Goal: Task Accomplishment & Management: Manage account settings

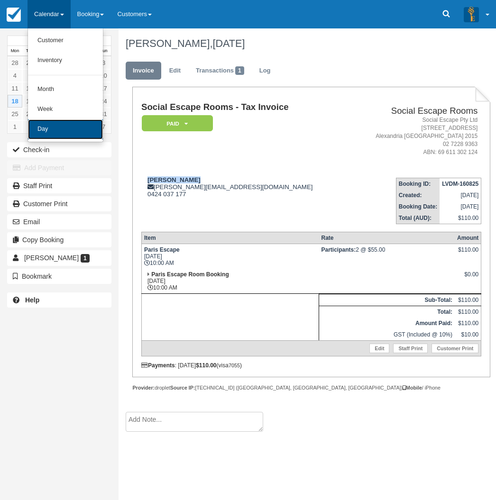
click at [71, 130] on link "Day" at bounding box center [65, 130] width 75 height 20
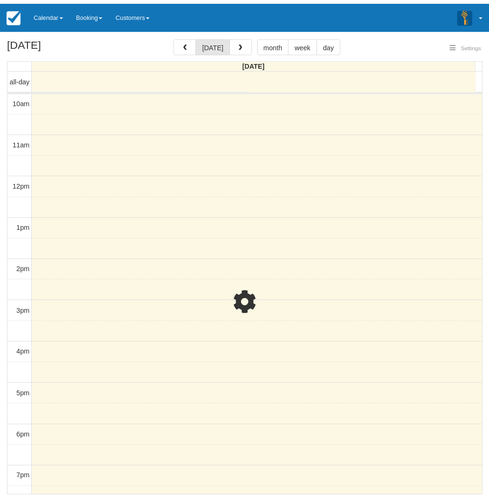
scroll to position [118, 0]
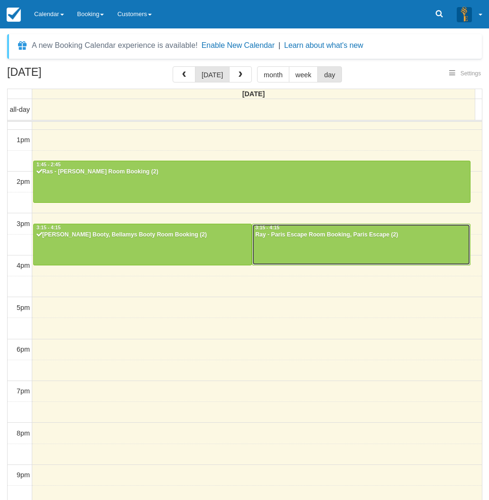
click at [319, 249] on div at bounding box center [361, 244] width 218 height 41
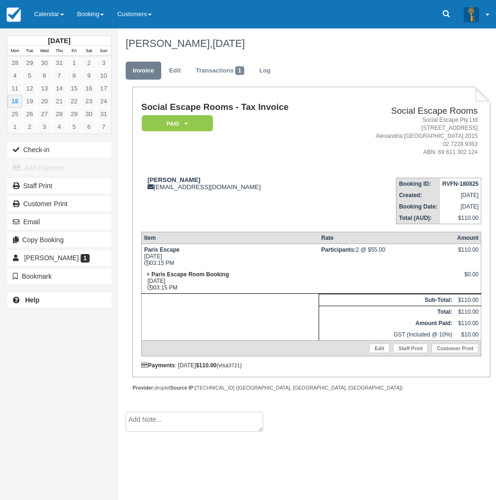
click at [59, 362] on div "[DATE] Mon Tue Wed Thu Fri Sat Sun 28 29 30 31 1 2 3 4 5 6 7 8 9 10 11 12 13 14…" at bounding box center [59, 250] width 119 height 500
click at [75, 330] on div "August 2025 Mon Tue Wed Thu Fri Sat Sun 28 29 30 31 1 2 3 4 5 6 7 8 9 10 11 12 …" at bounding box center [59, 250] width 119 height 500
click at [26, 362] on div "August 2025 Mon Tue Wed Thu Fri Sat Sun 28 29 30 31 1 2 3 4 5 6 7 8 9 10 11 12 …" at bounding box center [59, 250] width 119 height 500
click at [47, 19] on link "Calendar" at bounding box center [49, 14] width 43 height 28
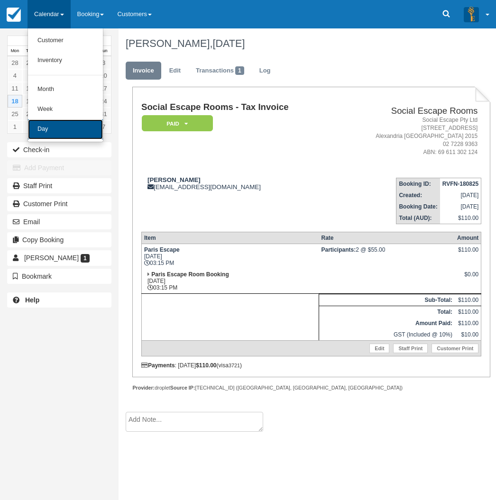
click at [56, 129] on link "Day" at bounding box center [65, 130] width 75 height 20
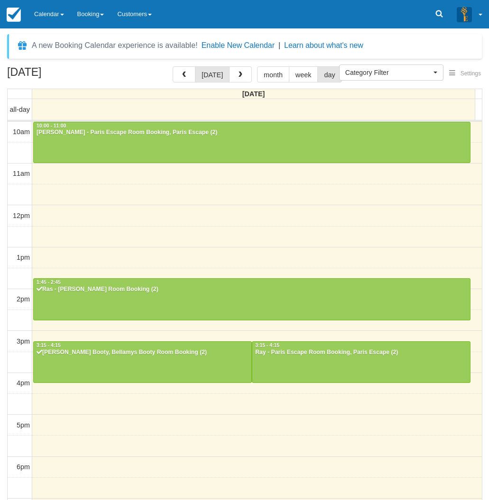
select select
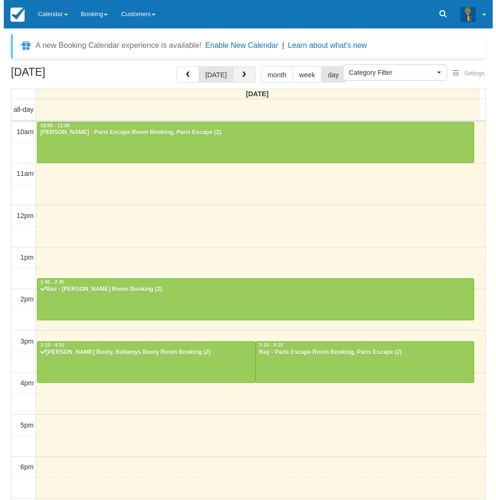
scroll to position [118, 0]
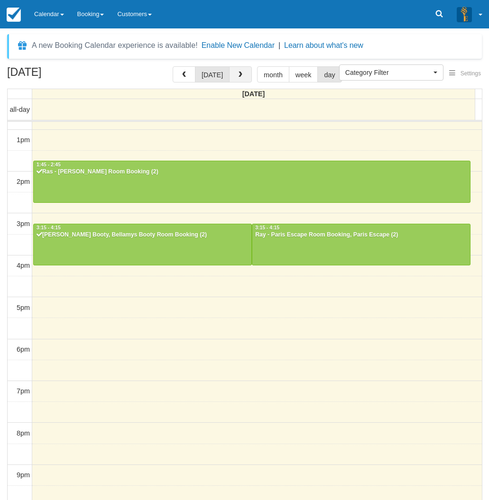
click at [237, 74] on span "button" at bounding box center [240, 75] width 7 height 7
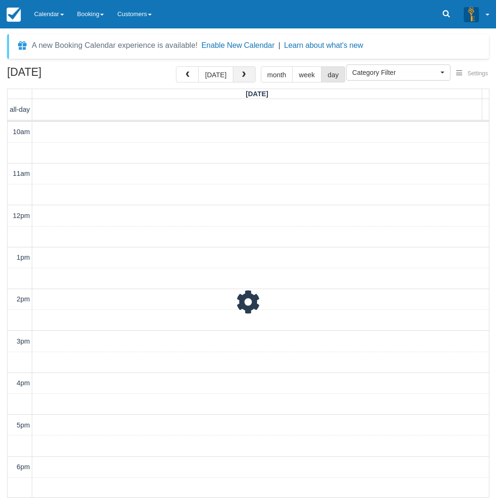
scroll to position [148, 0]
click at [23, 381] on div at bounding box center [248, 298] width 481 height 398
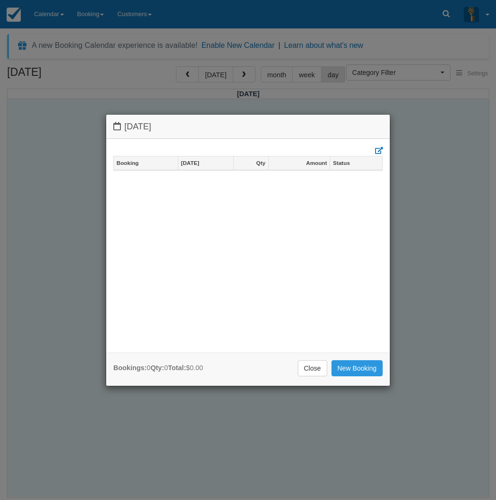
click at [42, 106] on div "Tuesday August 19 2025 Booking Aug 19 Qty Amount Status Bookings: 0 Qty: 0 Tota…" at bounding box center [248, 250] width 496 height 500
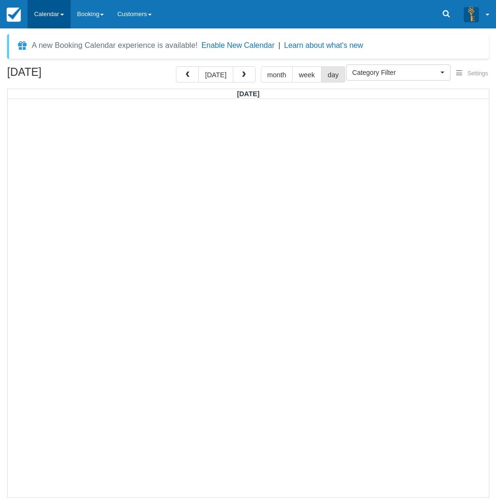
click at [48, 12] on link "Calendar" at bounding box center [49, 14] width 43 height 28
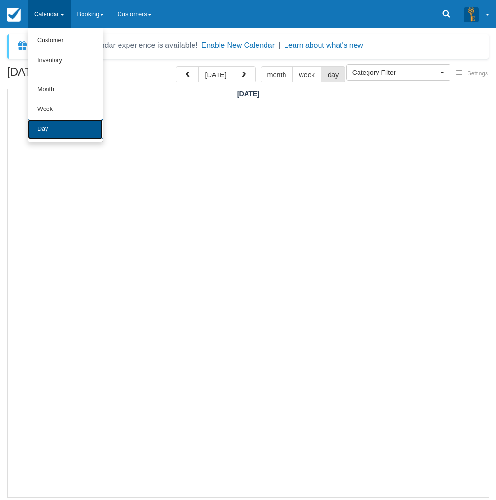
click at [51, 130] on link "Day" at bounding box center [65, 130] width 75 height 20
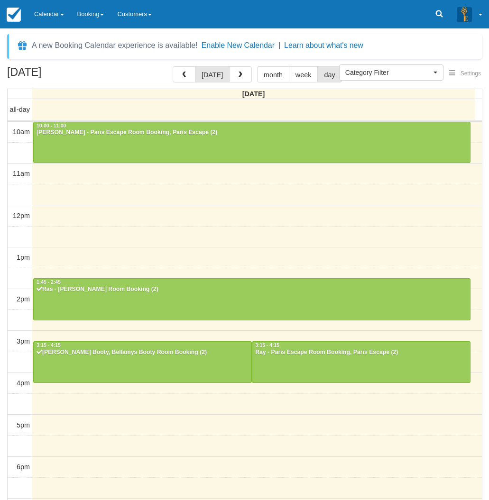
select select
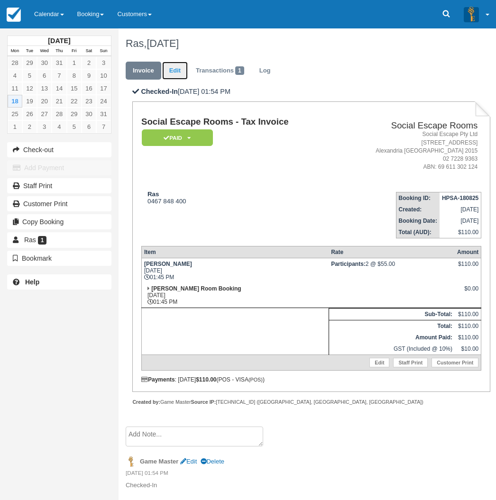
click at [174, 72] on link "Edit" at bounding box center [175, 71] width 26 height 18
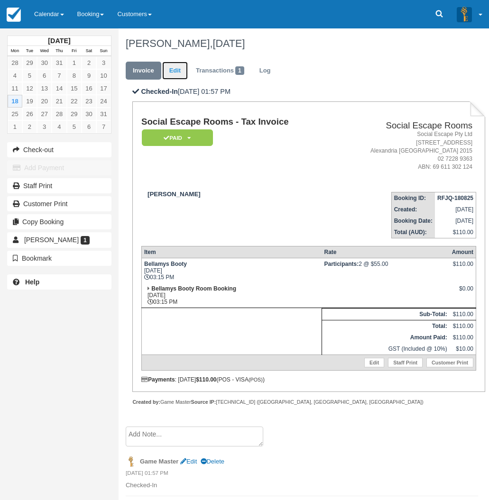
click at [175, 72] on link "Edit" at bounding box center [175, 71] width 26 height 18
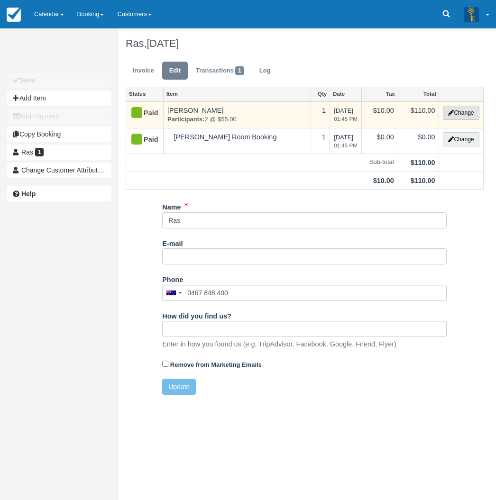
click at [451, 114] on icon "button" at bounding box center [451, 113] width 6 height 6
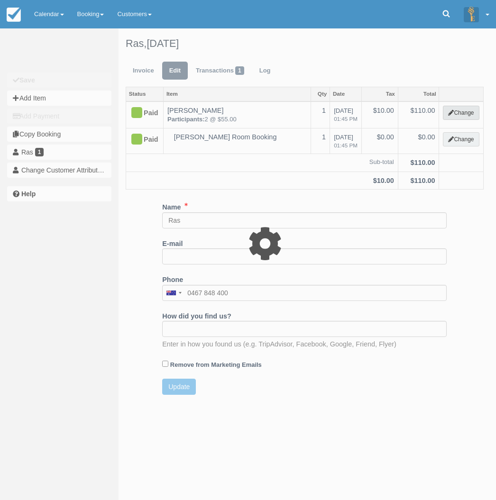
select select "2"
type input "110.00"
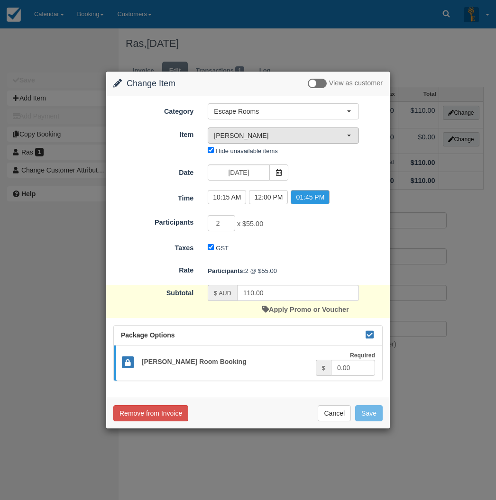
click at [270, 135] on span "Ransom" at bounding box center [280, 135] width 133 height 9
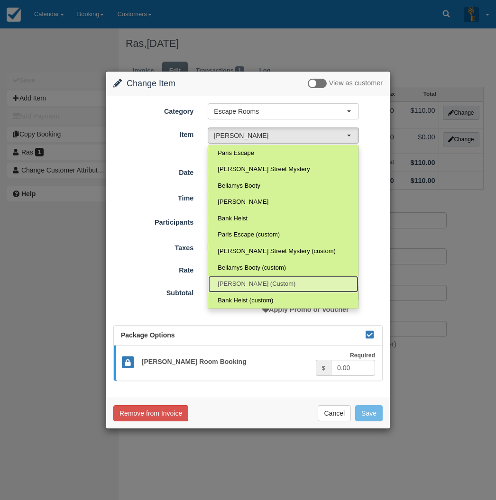
click at [258, 281] on span "[PERSON_NAME] (Custom)" at bounding box center [257, 284] width 78 height 9
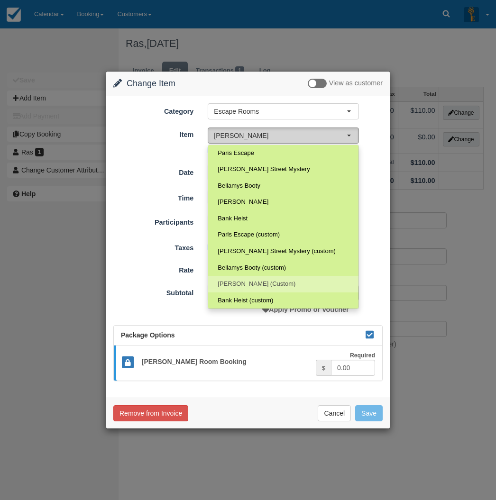
select select "17"
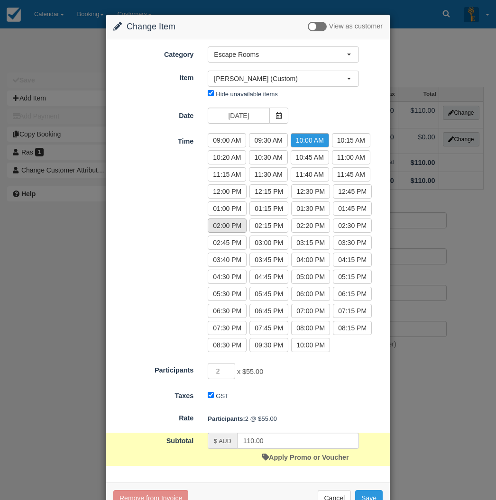
click at [233, 223] on label "02:00 PM" at bounding box center [227, 226] width 39 height 14
radio input "true"
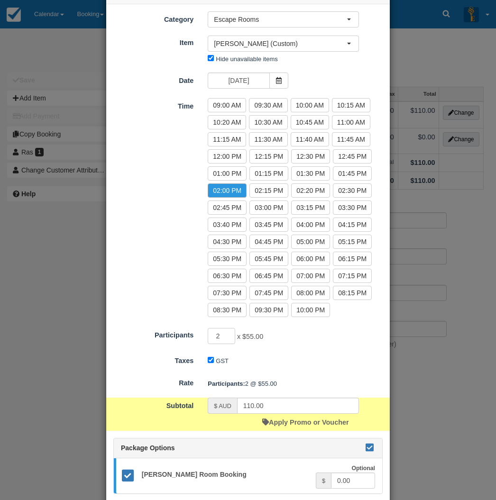
scroll to position [91, 0]
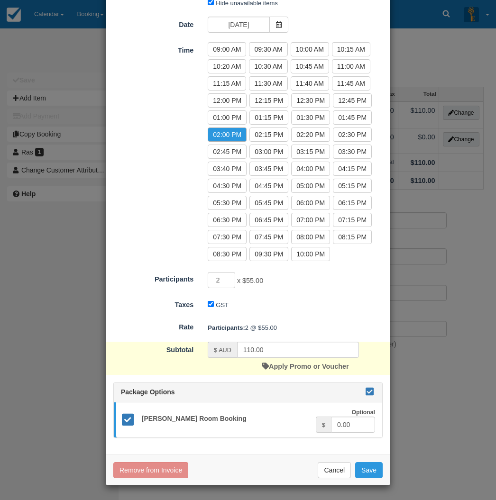
click at [366, 393] on icon at bounding box center [369, 391] width 11 height 7
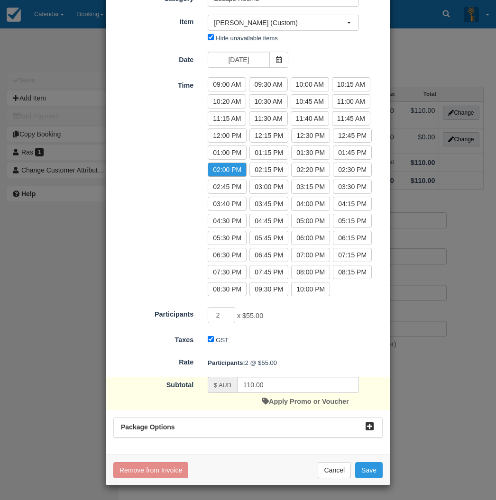
scroll to position [56, 0]
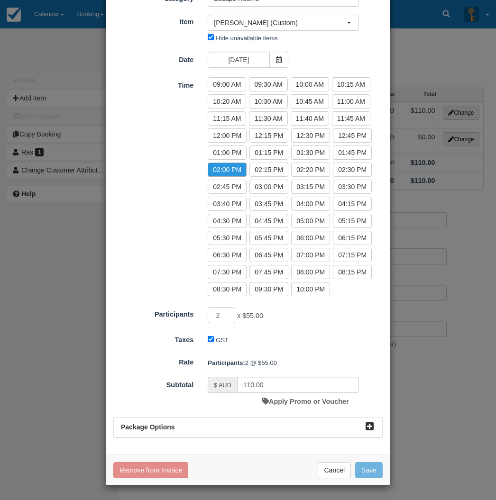
click at [367, 474] on button "Save" at bounding box center [369, 470] width 28 height 16
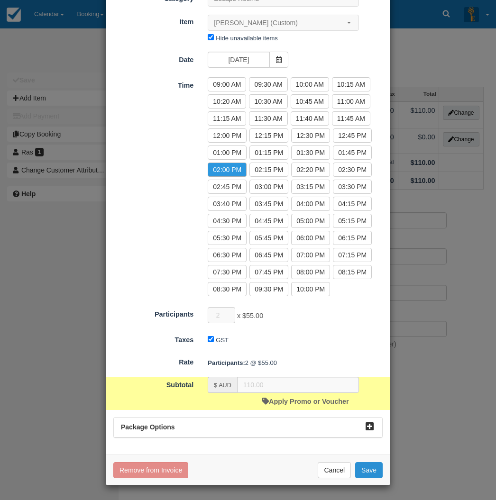
click at [369, 472] on button "Save" at bounding box center [369, 470] width 28 height 16
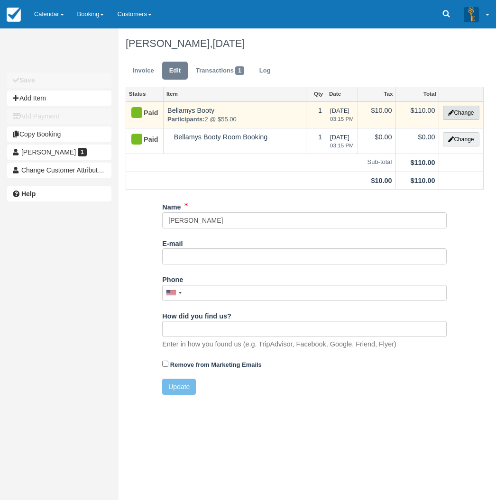
click at [463, 114] on button "Change" at bounding box center [461, 113] width 36 height 14
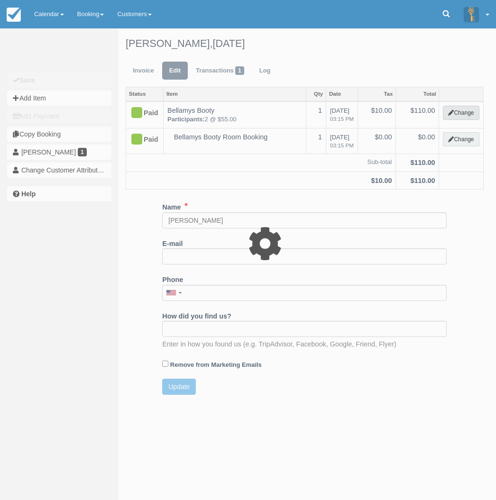
select select "2"
type input "110.00"
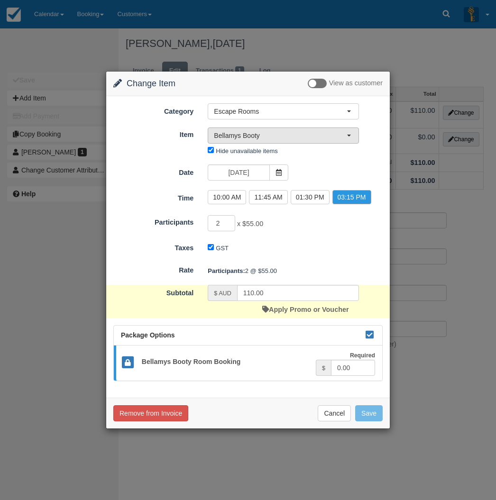
click at [252, 138] on span "Bellamys Booty" at bounding box center [280, 135] width 133 height 9
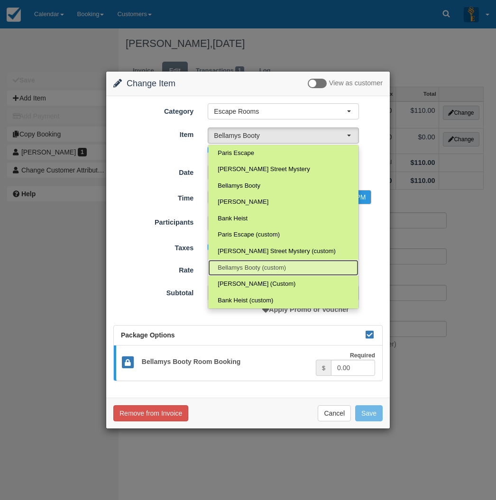
click at [256, 266] on span "Bellamys Booty (custom)" at bounding box center [252, 268] width 68 height 9
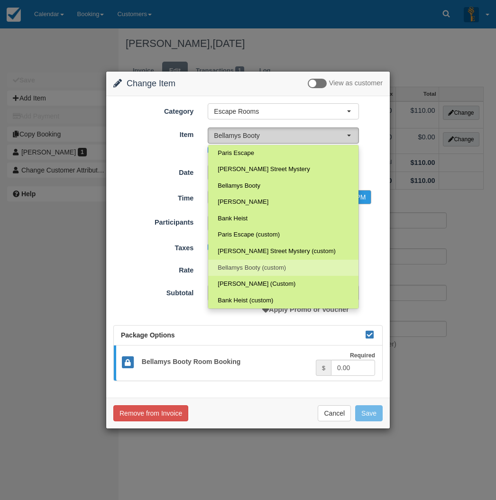
select select "71"
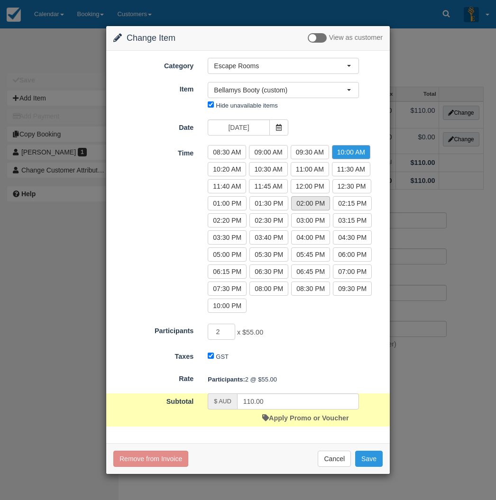
click at [300, 203] on label "02:00 PM" at bounding box center [310, 203] width 39 height 14
radio input "true"
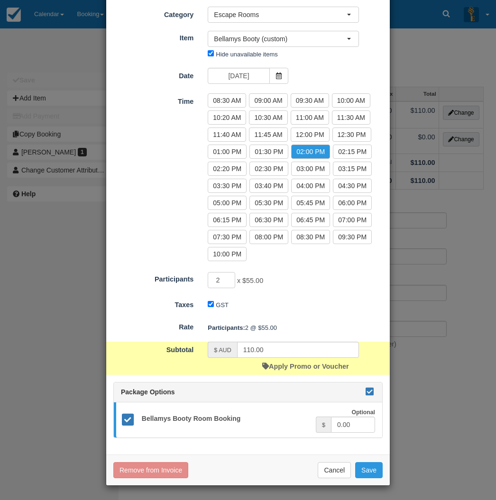
click at [369, 392] on icon at bounding box center [369, 391] width 11 height 7
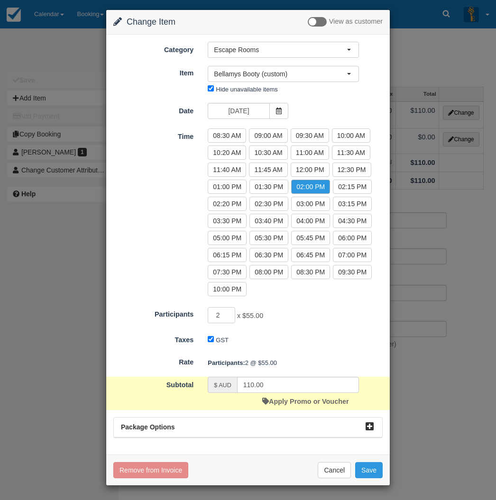
scroll to position [5, 0]
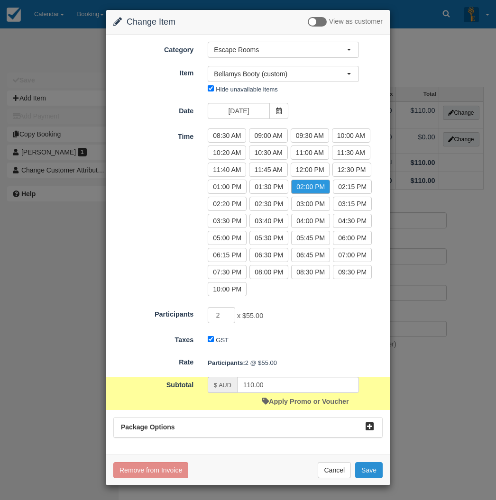
click at [371, 471] on button "Save" at bounding box center [369, 470] width 28 height 16
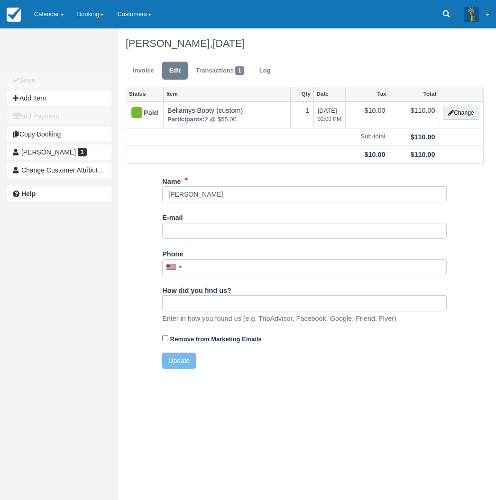
click at [25, 329] on div "Unsaved Changes Save Add Item Add Payment Copy Booking [PERSON_NAME] 1 Change C…" at bounding box center [59, 250] width 119 height 500
click at [144, 65] on link "Invoice" at bounding box center [144, 71] width 36 height 18
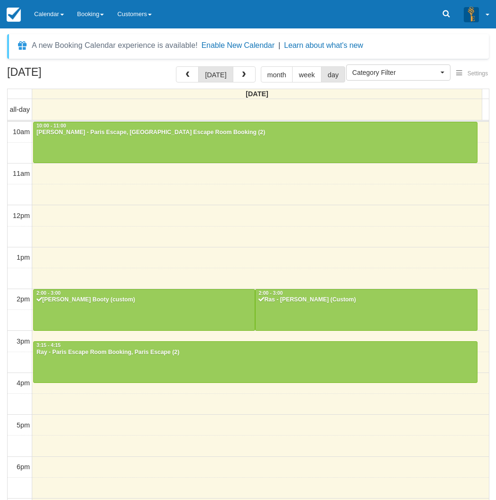
select select
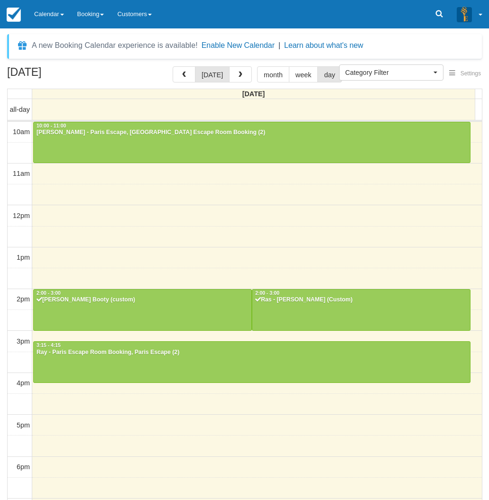
scroll to position [118, 0]
